Goal: Transaction & Acquisition: Purchase product/service

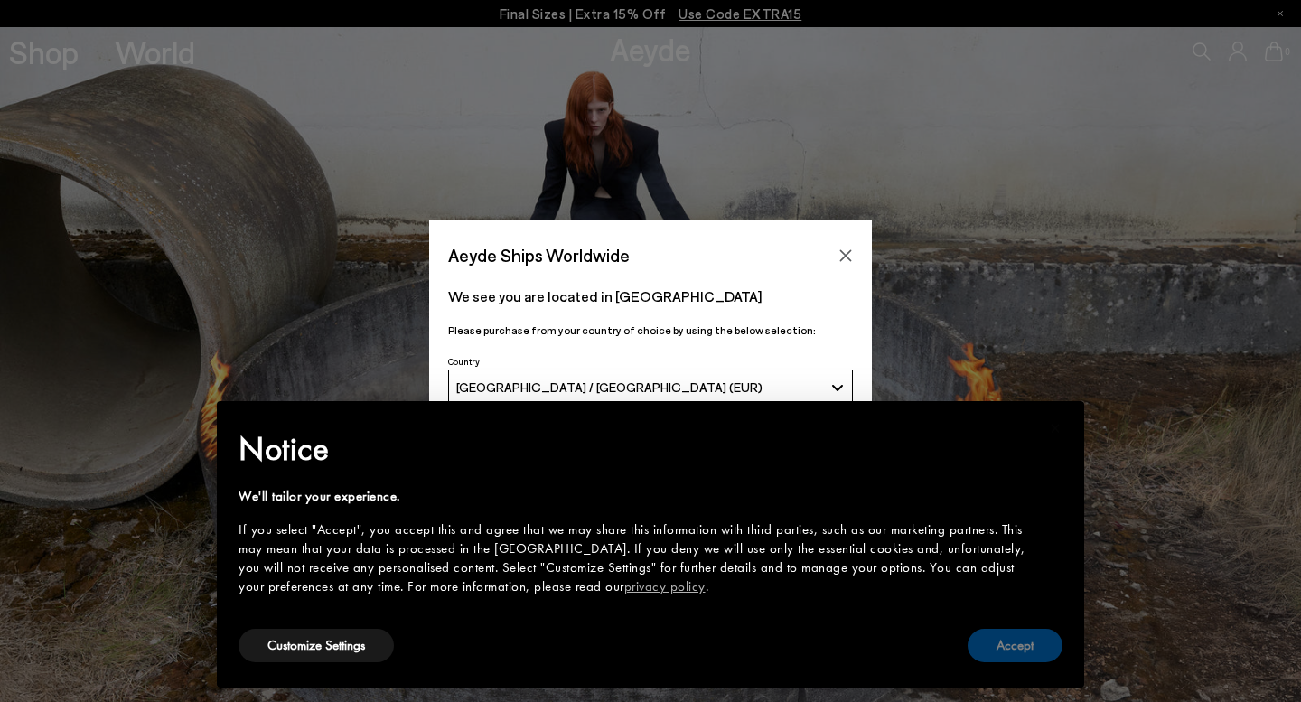
click at [991, 642] on button "Accept" at bounding box center [1014, 645] width 95 height 33
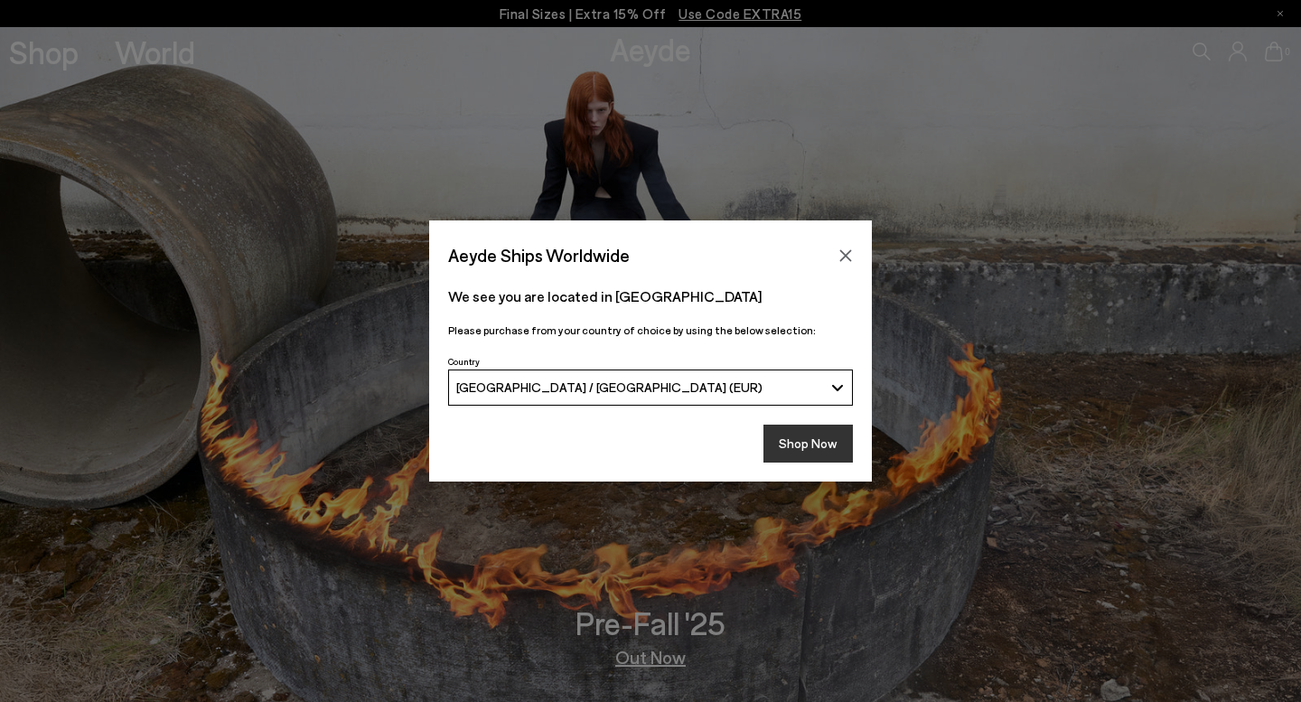
click at [826, 438] on button "Shop Now" at bounding box center [807, 444] width 89 height 38
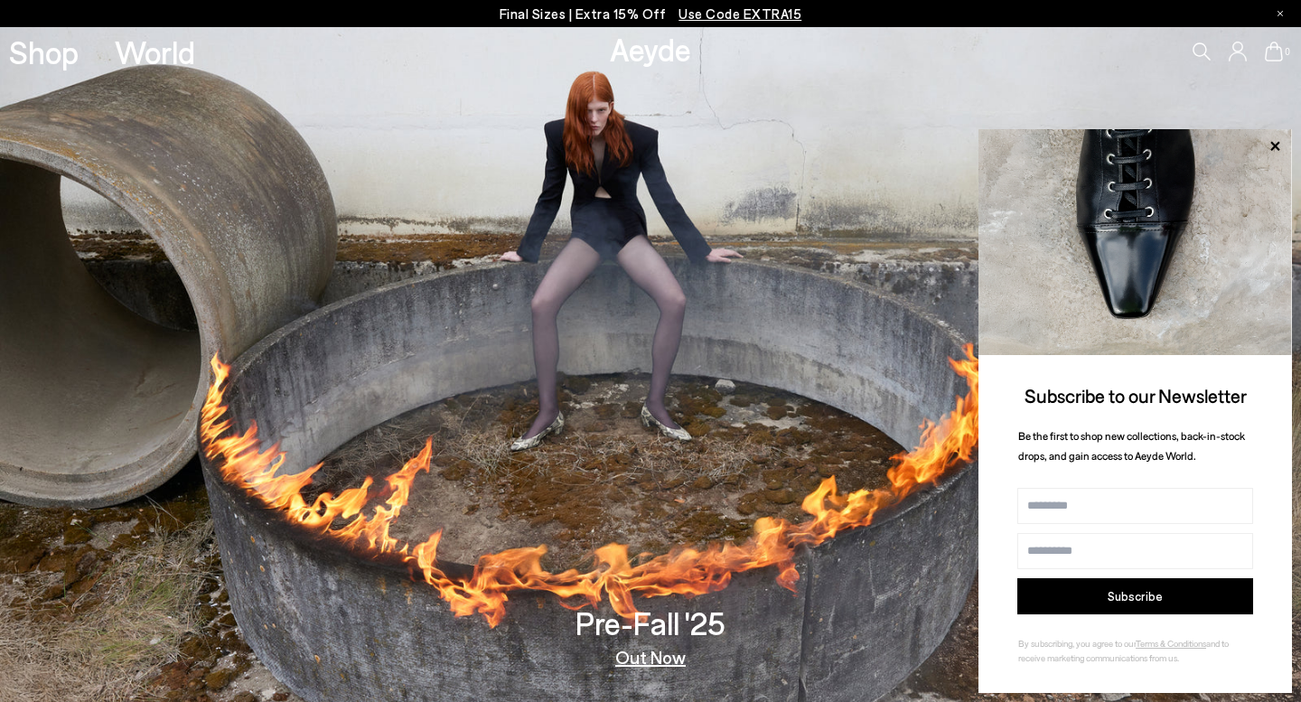
click at [692, 15] on span "Use Code EXTRA15" at bounding box center [739, 13] width 123 height 16
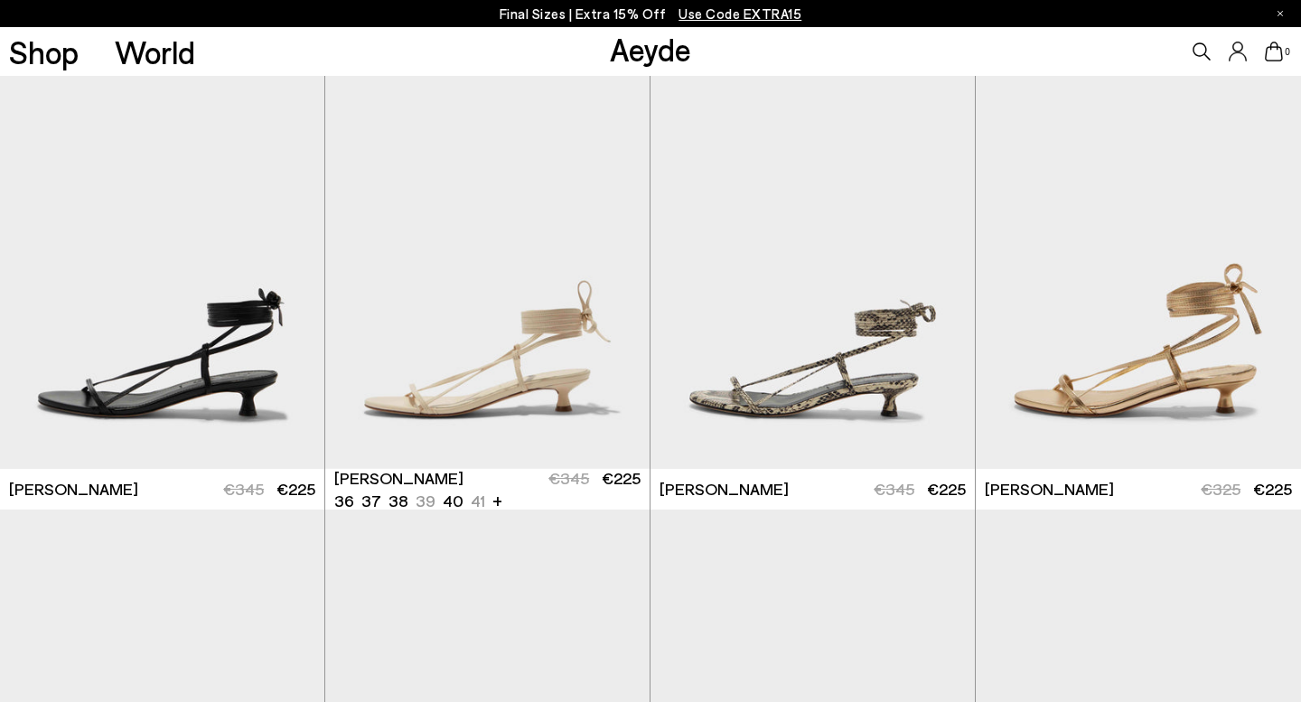
scroll to position [285, 0]
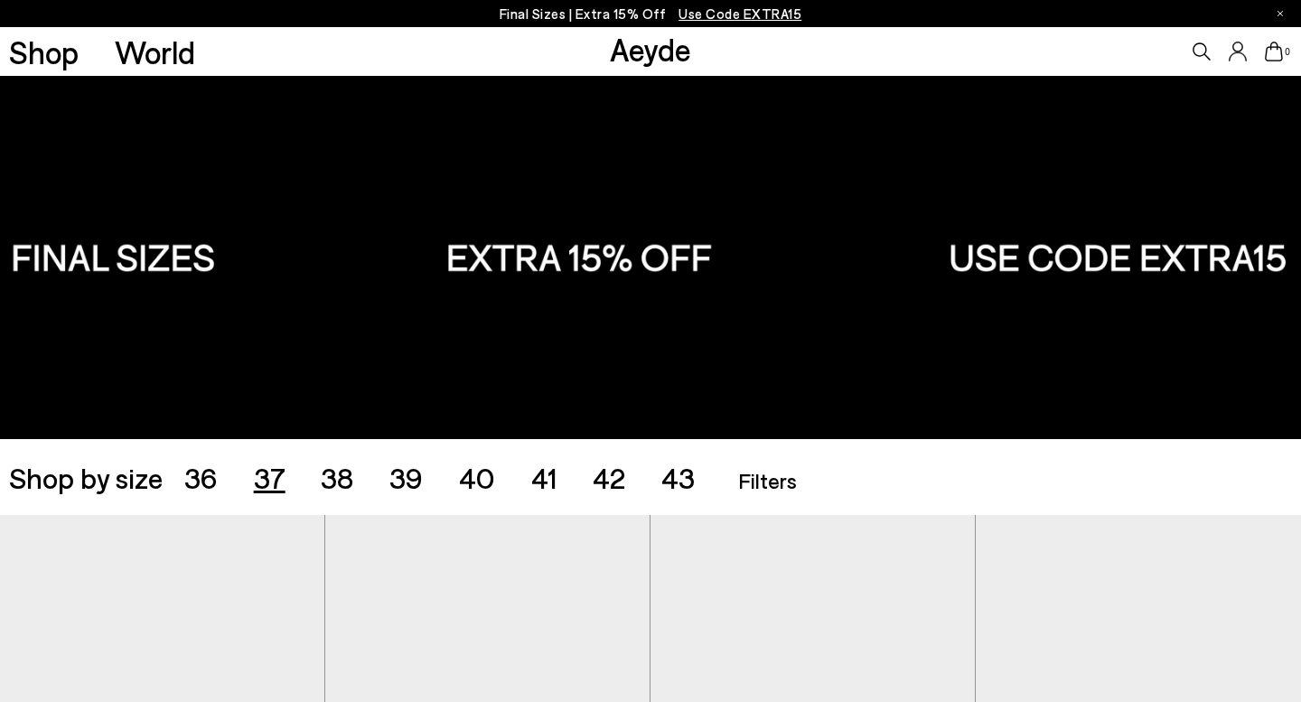
click at [261, 468] on span "37" at bounding box center [270, 477] width 32 height 34
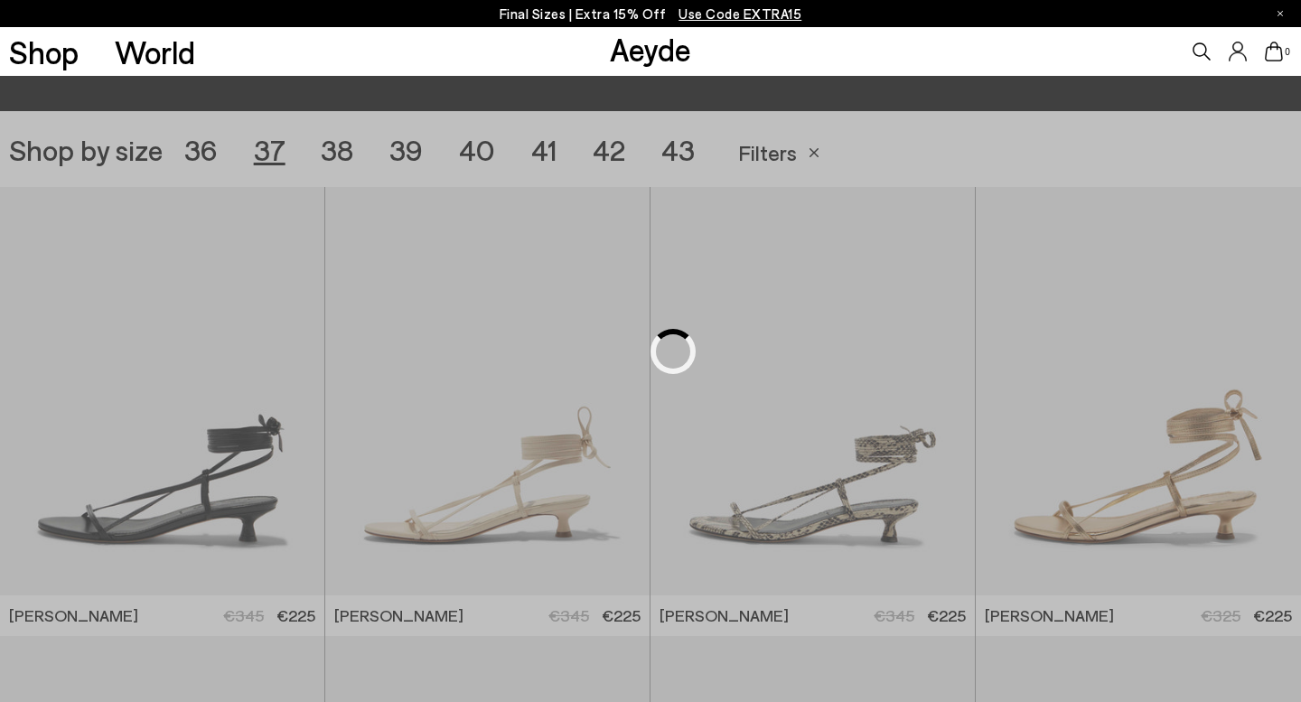
scroll to position [362, 0]
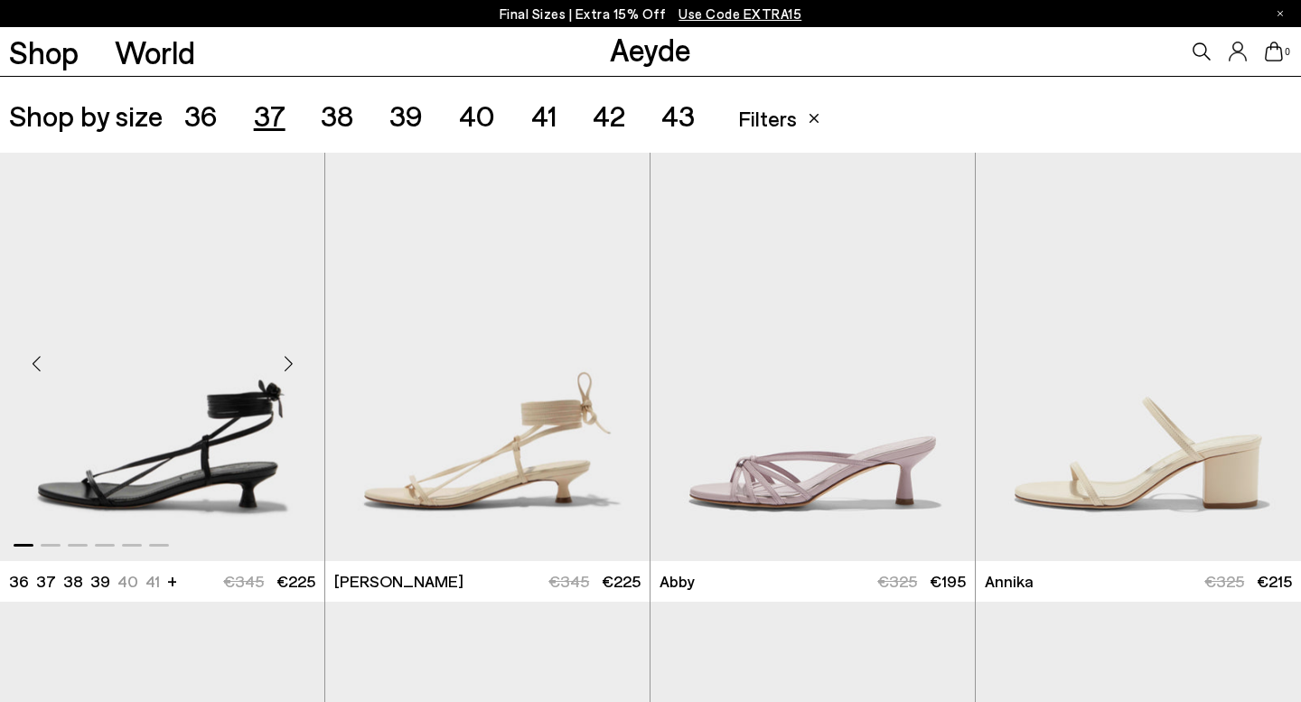
click at [289, 357] on div "Next slide" at bounding box center [288, 364] width 54 height 54
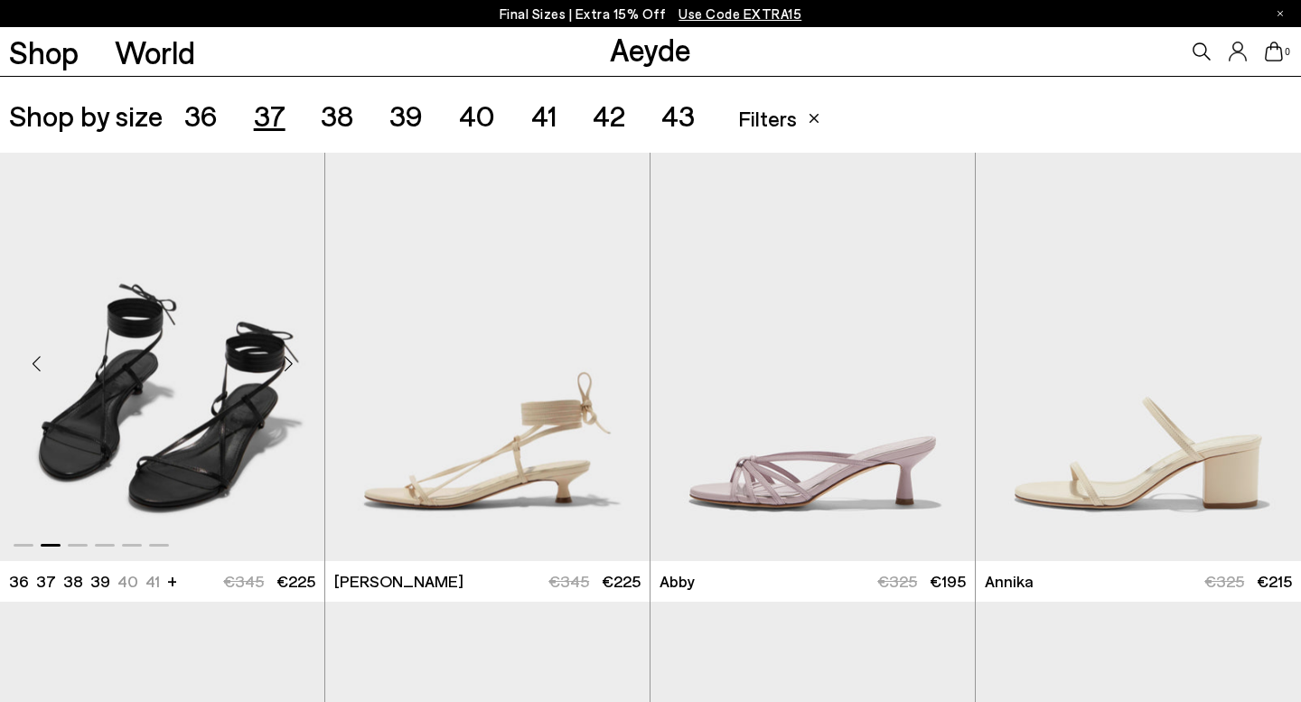
click at [289, 357] on div "Next slide" at bounding box center [288, 364] width 54 height 54
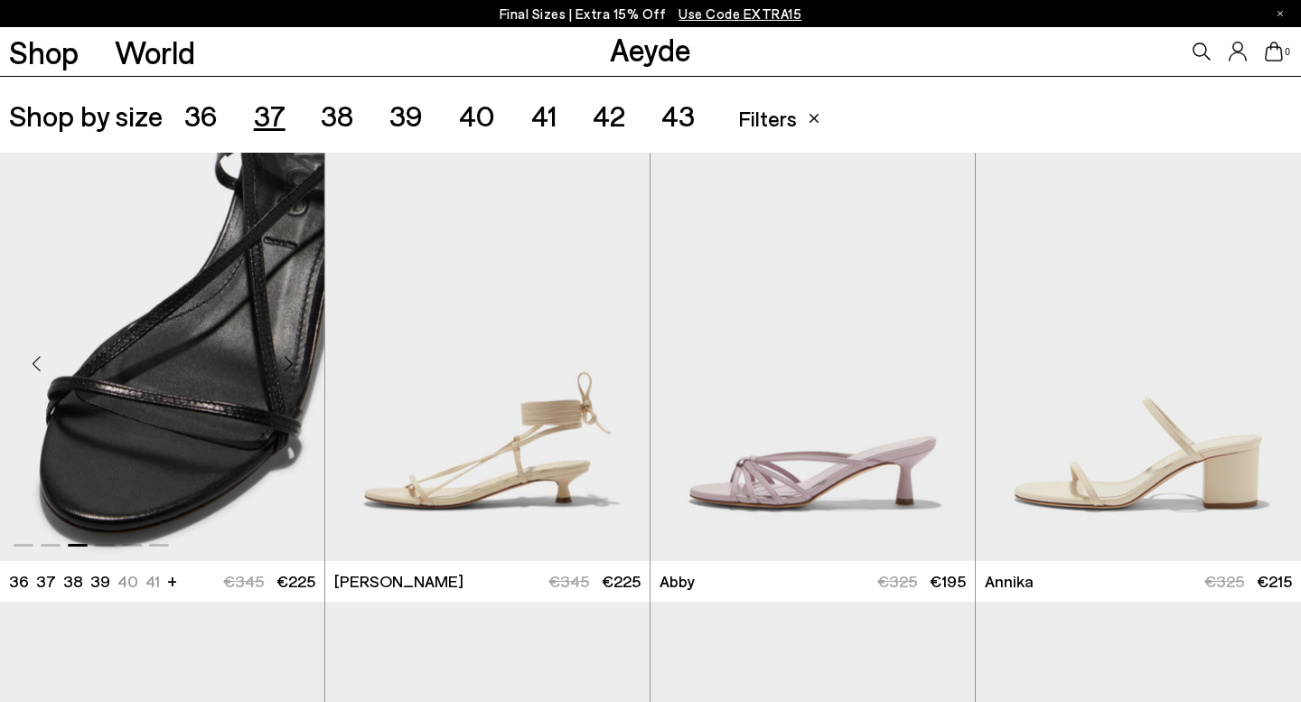
click at [289, 350] on div "Next slide" at bounding box center [288, 364] width 54 height 54
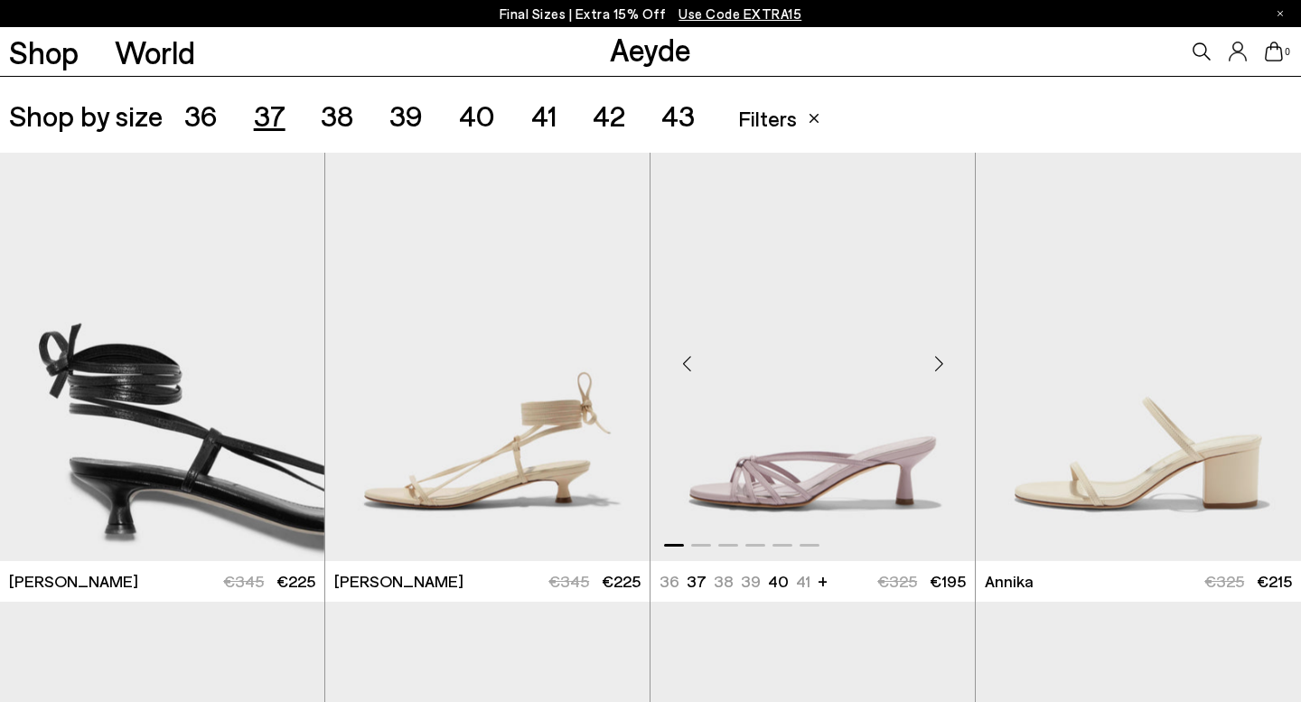
click at [933, 364] on div "Next slide" at bounding box center [938, 364] width 54 height 54
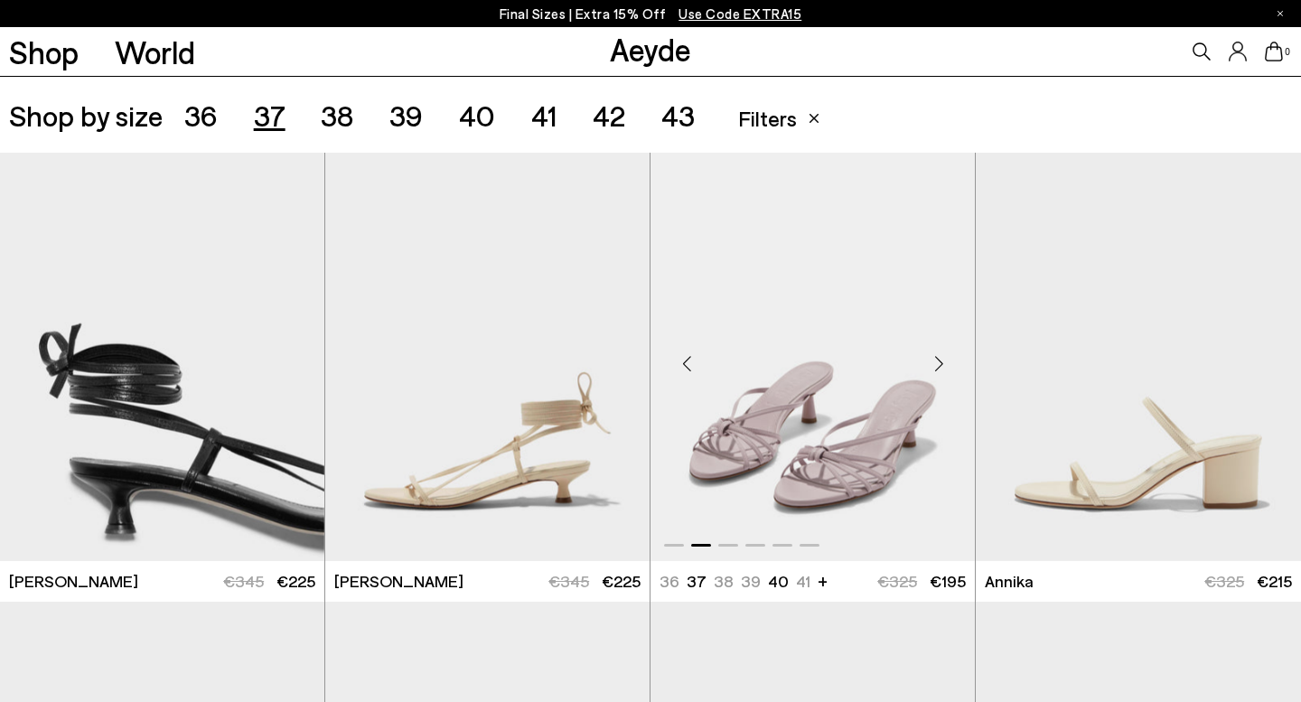
click at [933, 364] on div "Next slide" at bounding box center [938, 364] width 54 height 54
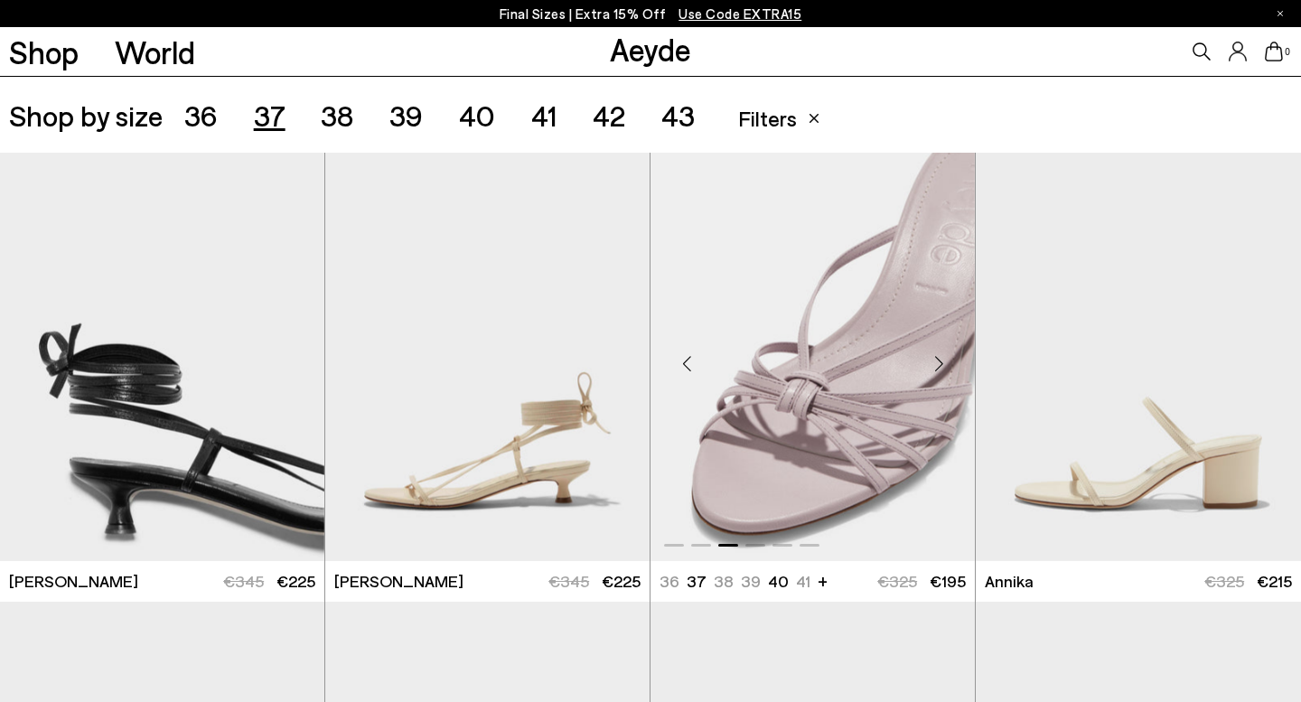
click at [933, 364] on div "Next slide" at bounding box center [938, 364] width 54 height 54
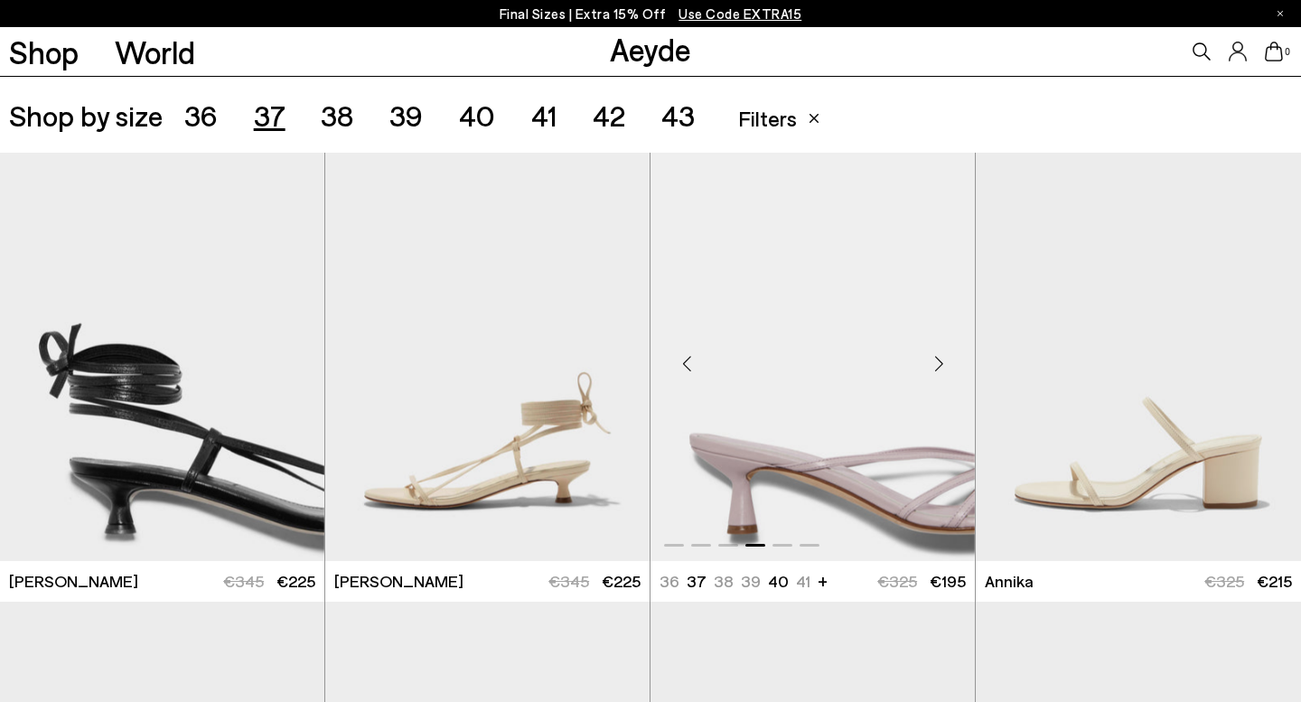
click at [938, 358] on div "Next slide" at bounding box center [938, 364] width 54 height 54
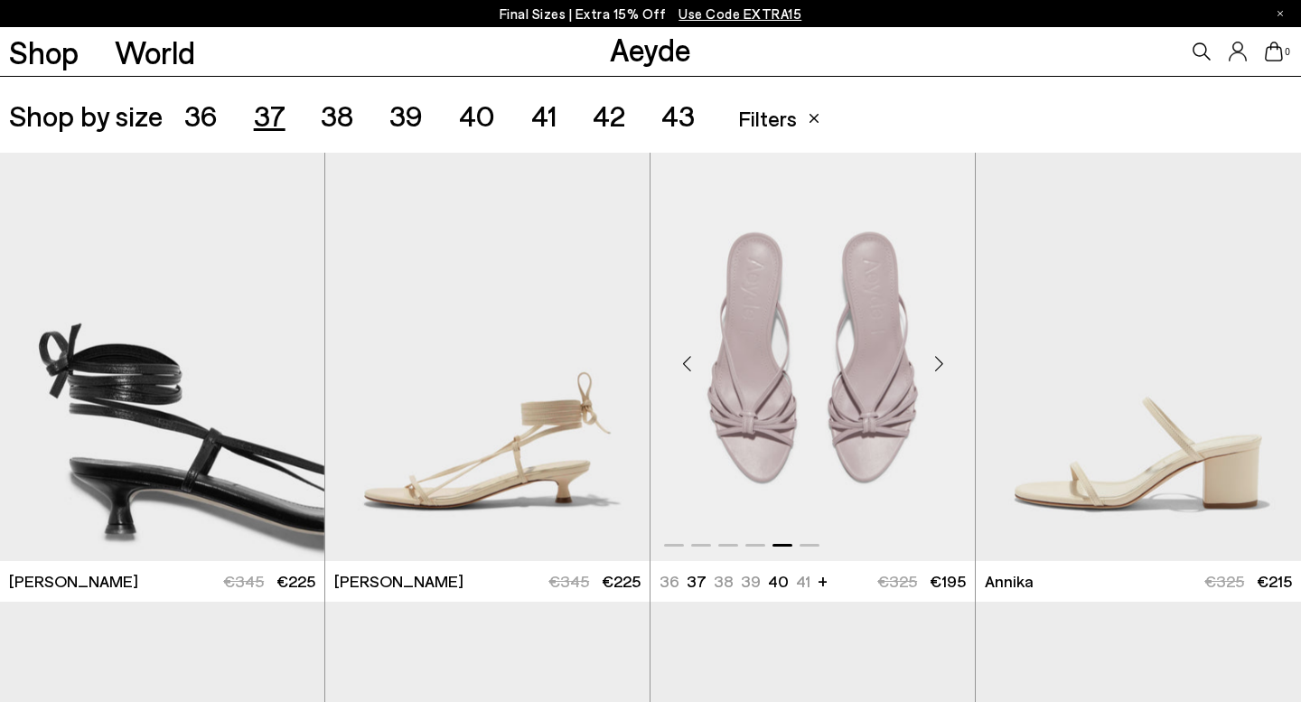
click at [936, 361] on div "Next slide" at bounding box center [938, 364] width 54 height 54
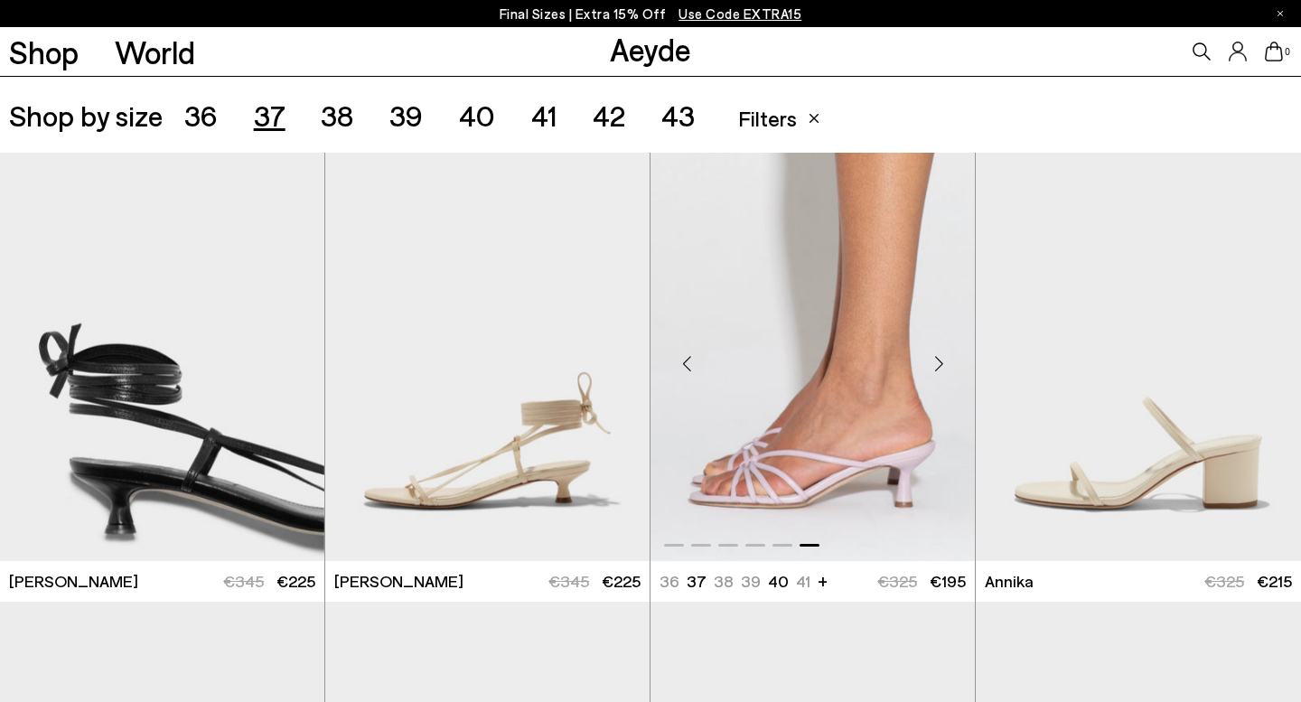
click at [935, 358] on div "Next slide" at bounding box center [938, 364] width 54 height 54
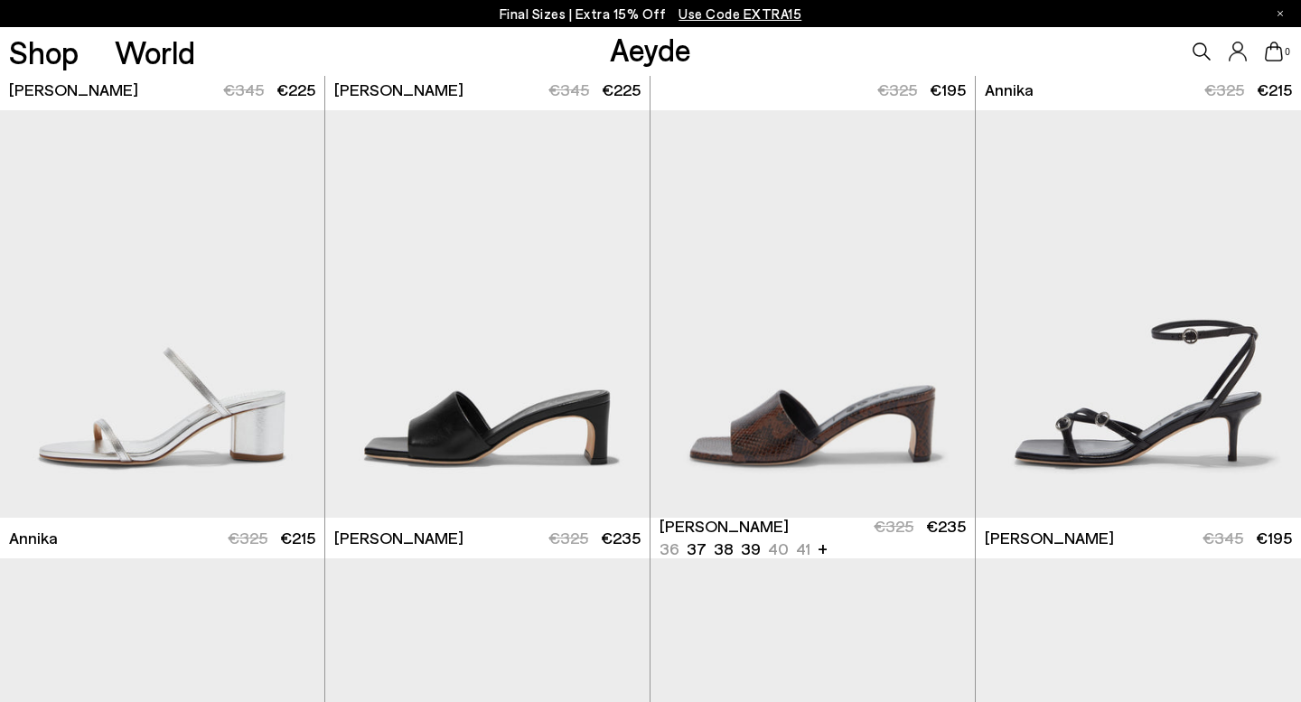
scroll to position [855, 0]
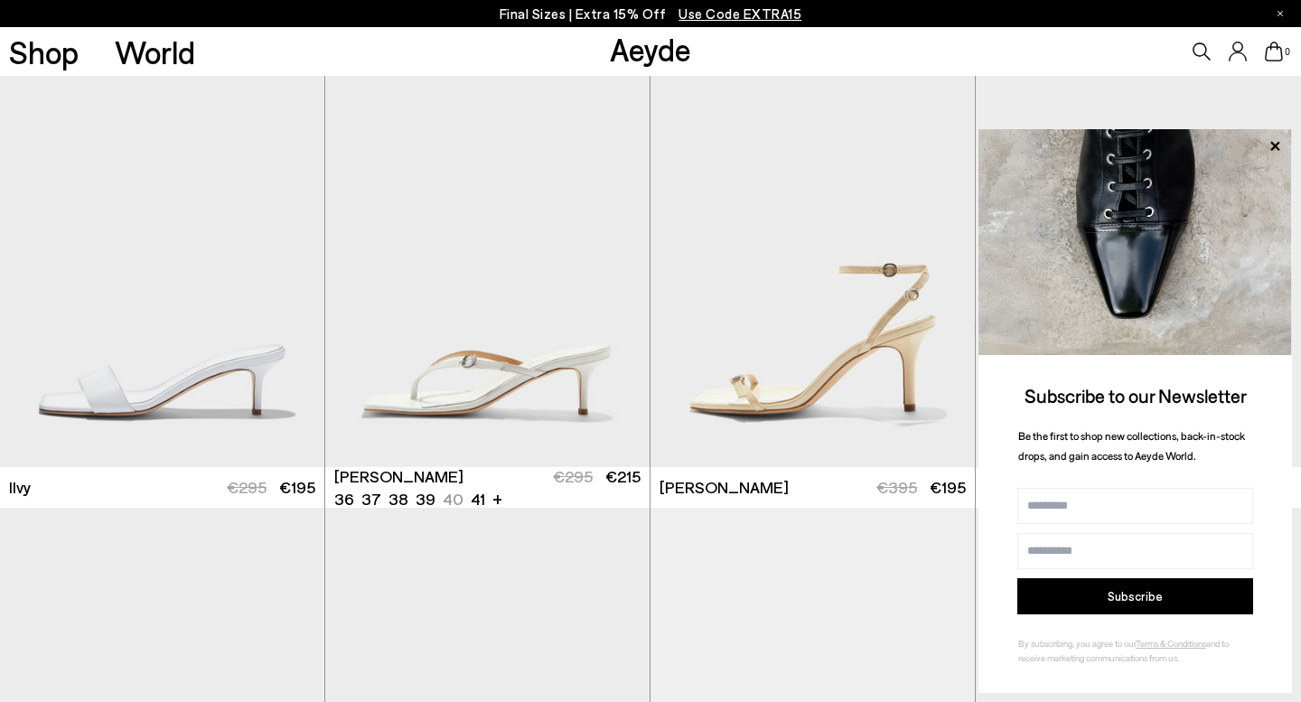
scroll to position [1360, 0]
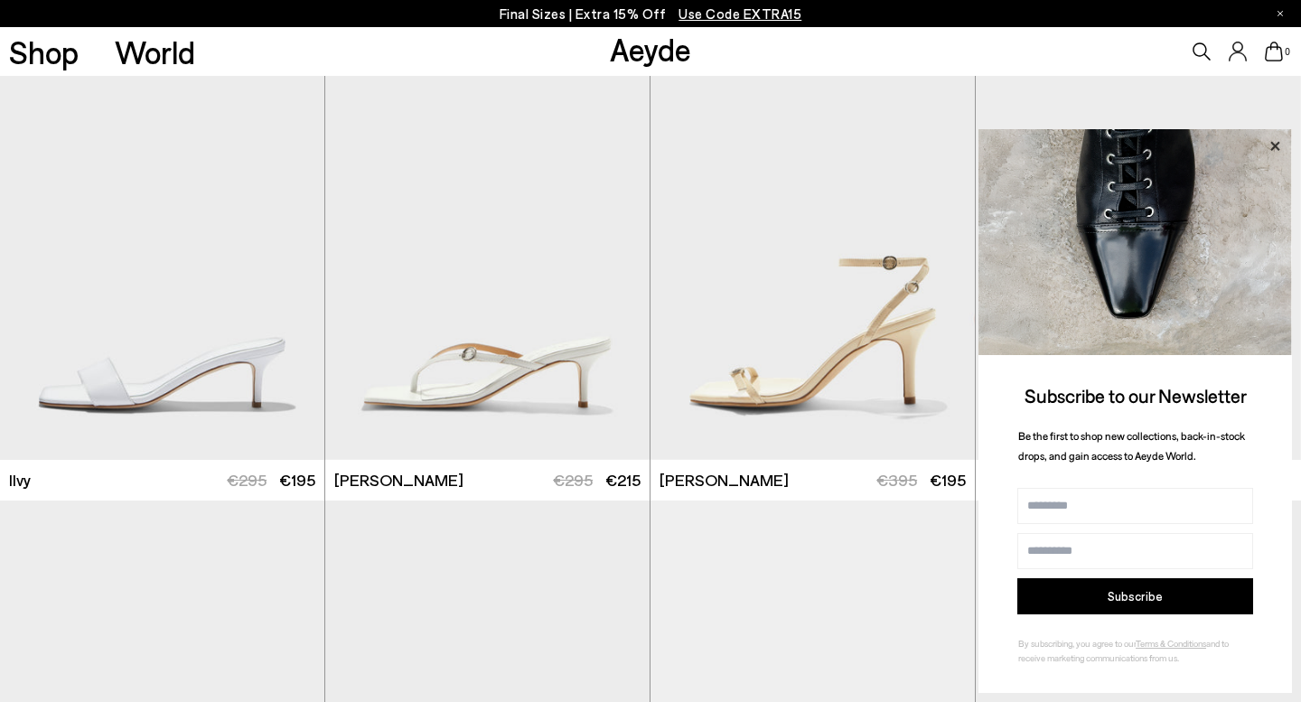
click at [1276, 141] on icon at bounding box center [1274, 146] width 23 height 23
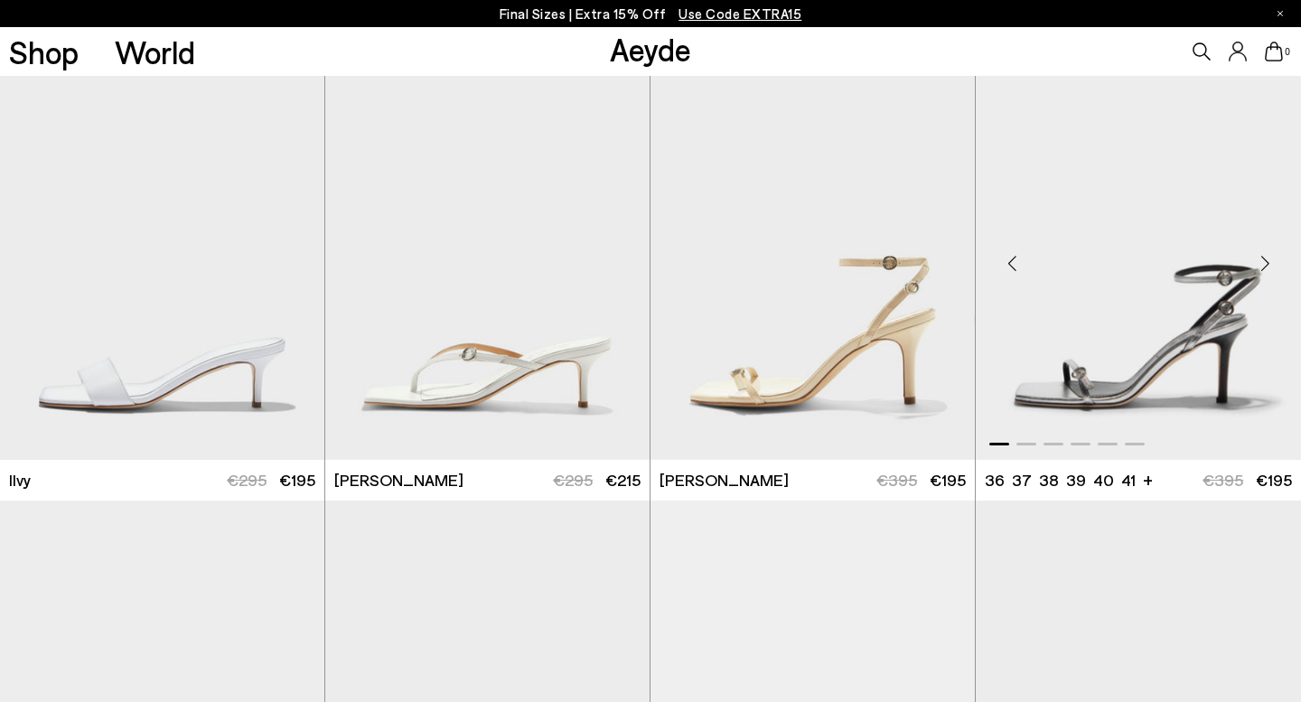
click at [1261, 250] on div "Next slide" at bounding box center [1265, 264] width 54 height 54
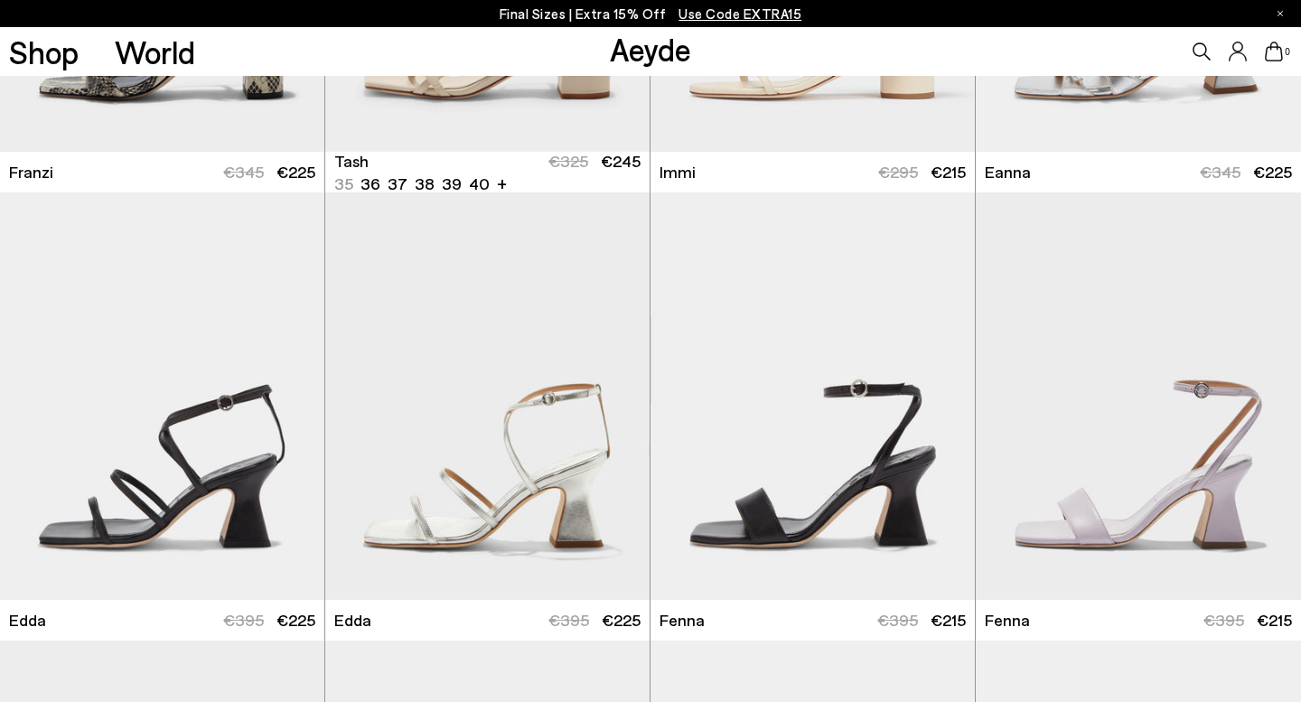
scroll to position [2584, 0]
